Goal: Use online tool/utility: Utilize a website feature to perform a specific function

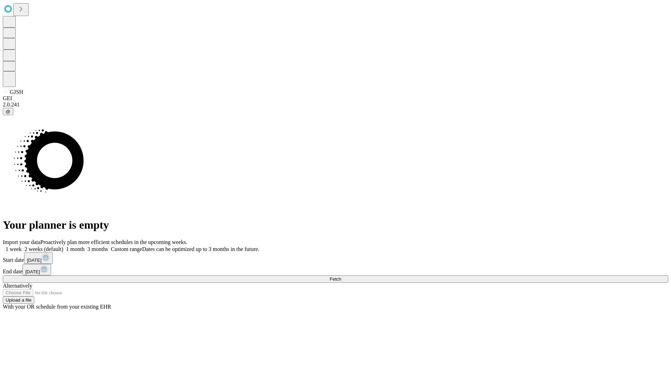
click at [341, 277] on span "Fetch" at bounding box center [335, 279] width 12 height 5
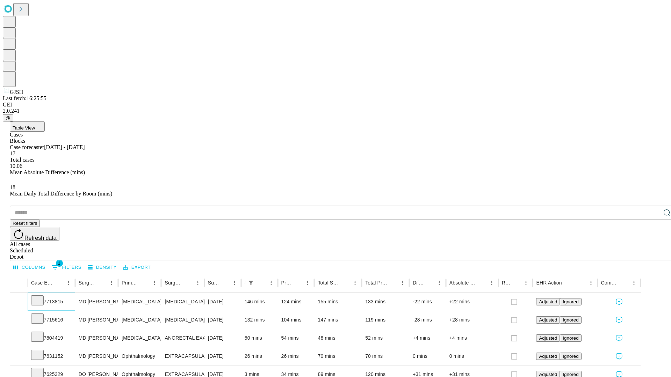
click at [41, 297] on icon at bounding box center [37, 300] width 7 height 7
